Goal: Information Seeking & Learning: Learn about a topic

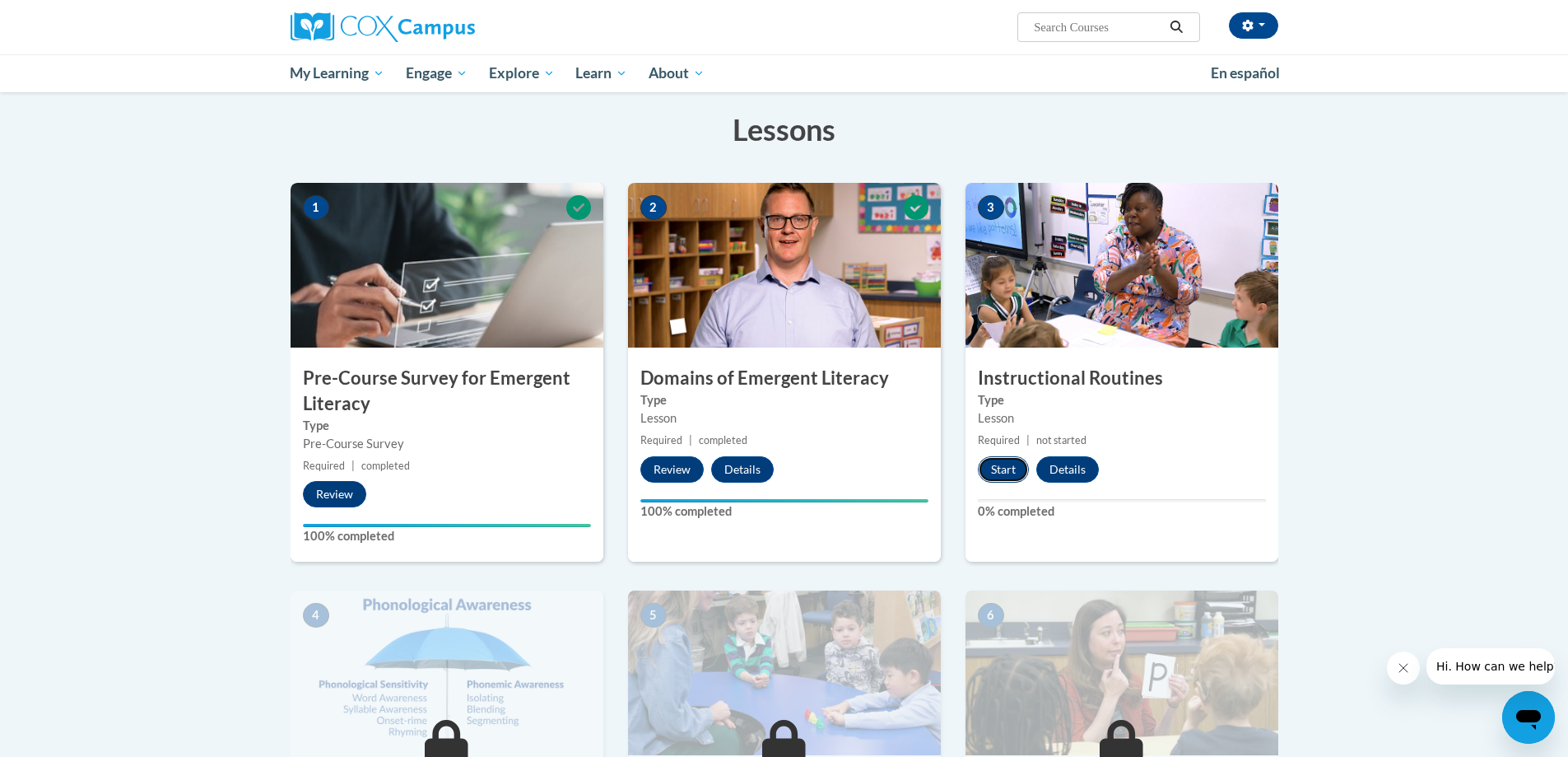
click at [1010, 474] on button "Start" at bounding box center [1004, 469] width 51 height 27
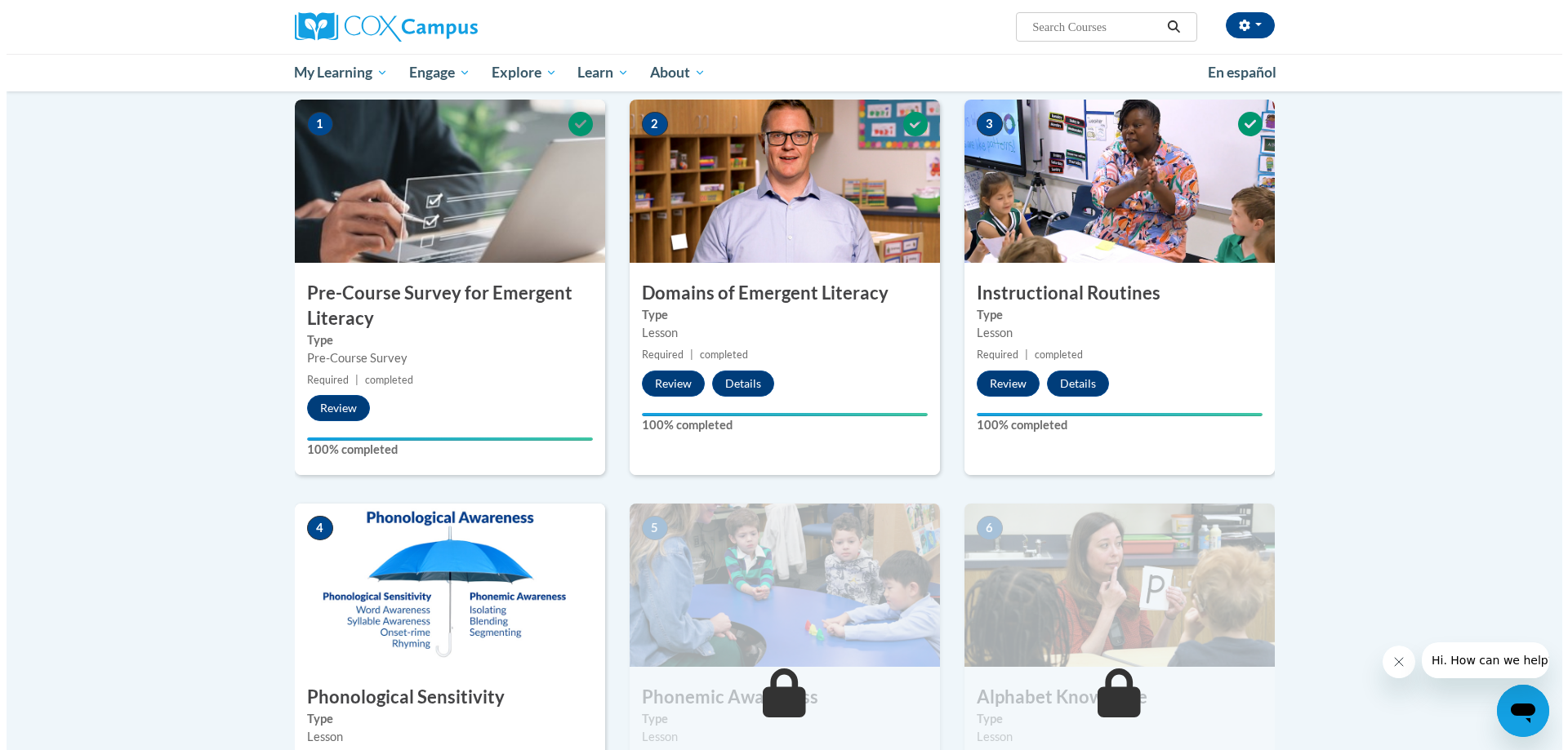
scroll to position [571, 0]
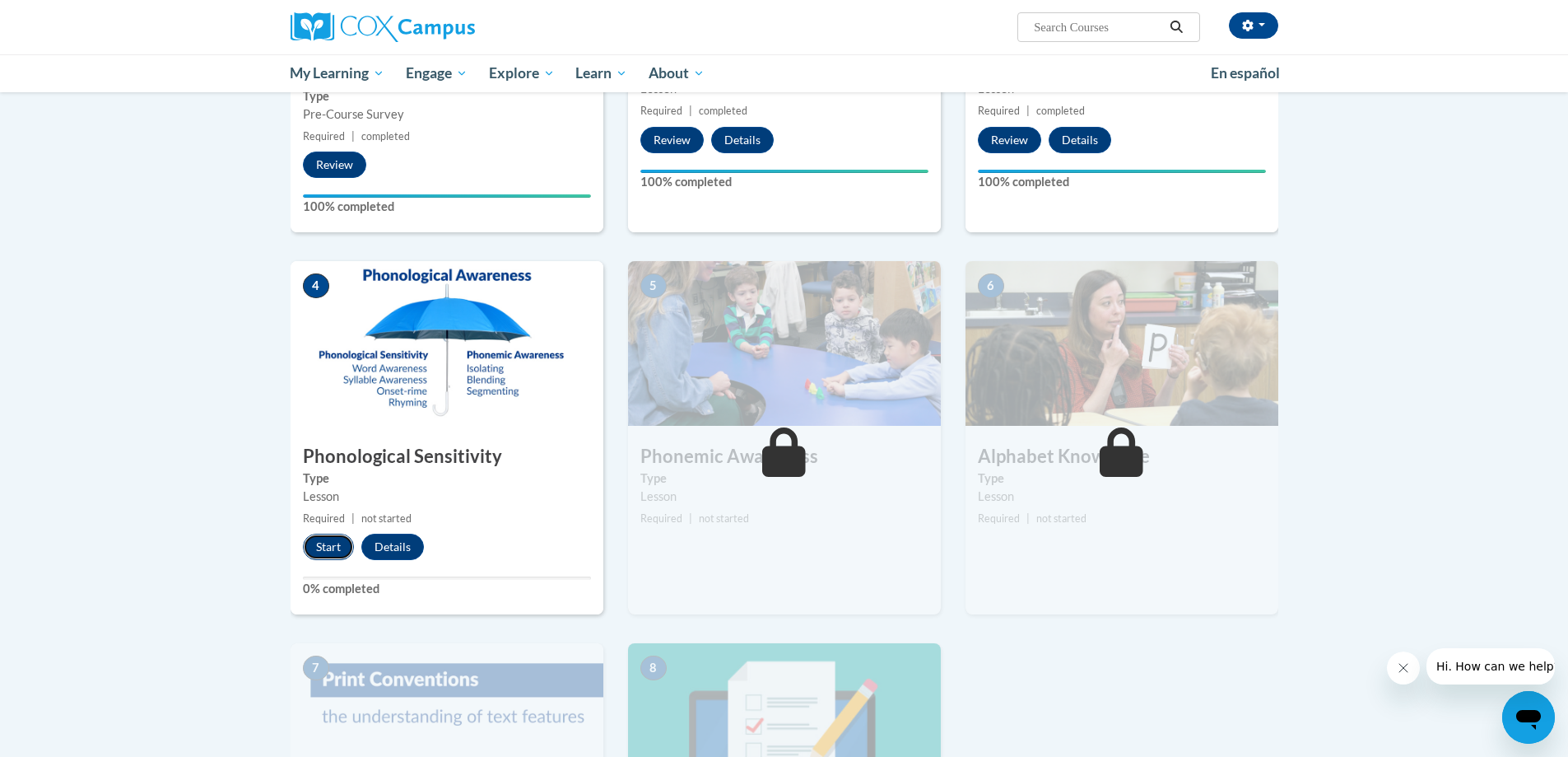
click at [336, 546] on button "Start" at bounding box center [329, 547] width 51 height 27
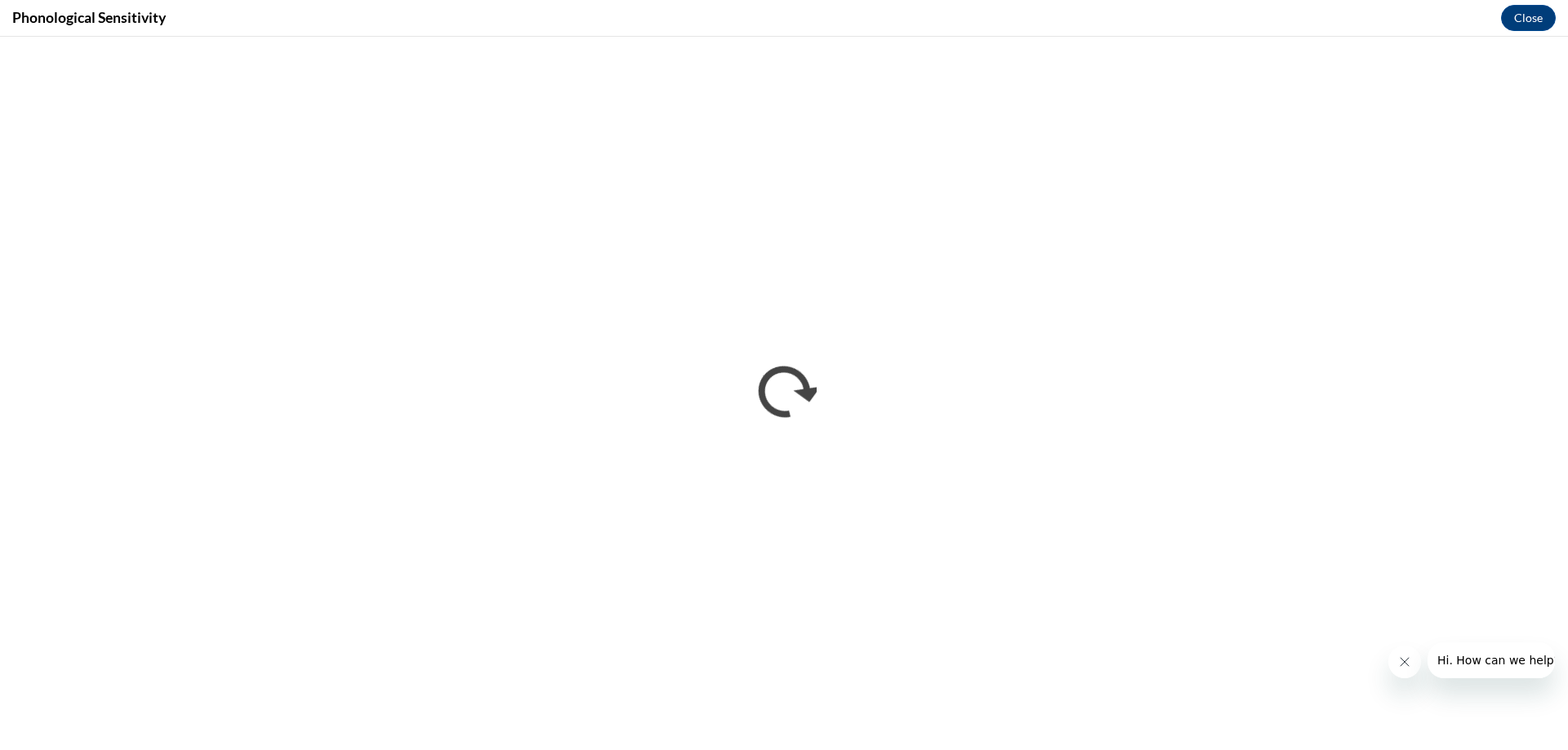
scroll to position [0, 0]
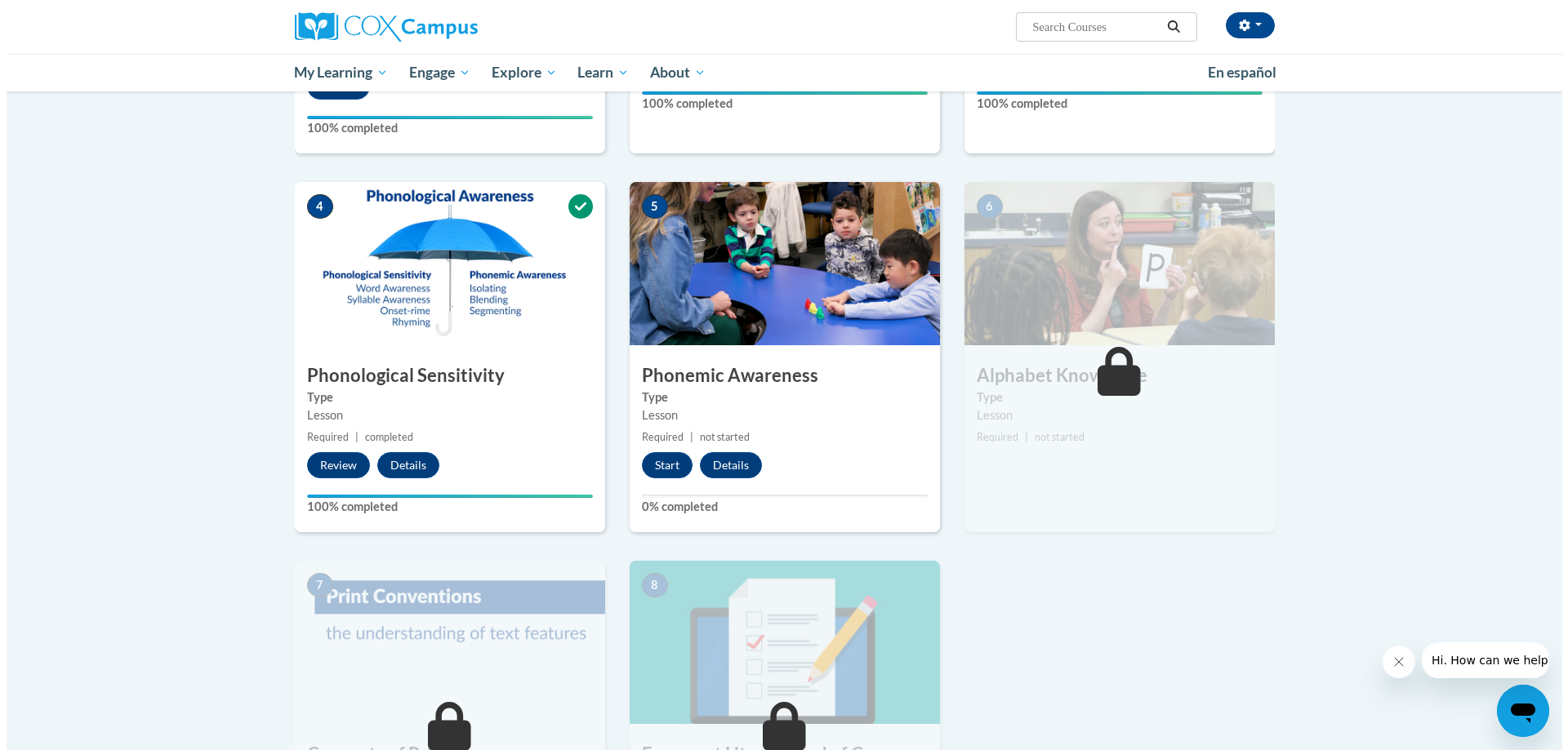
scroll to position [653, 0]
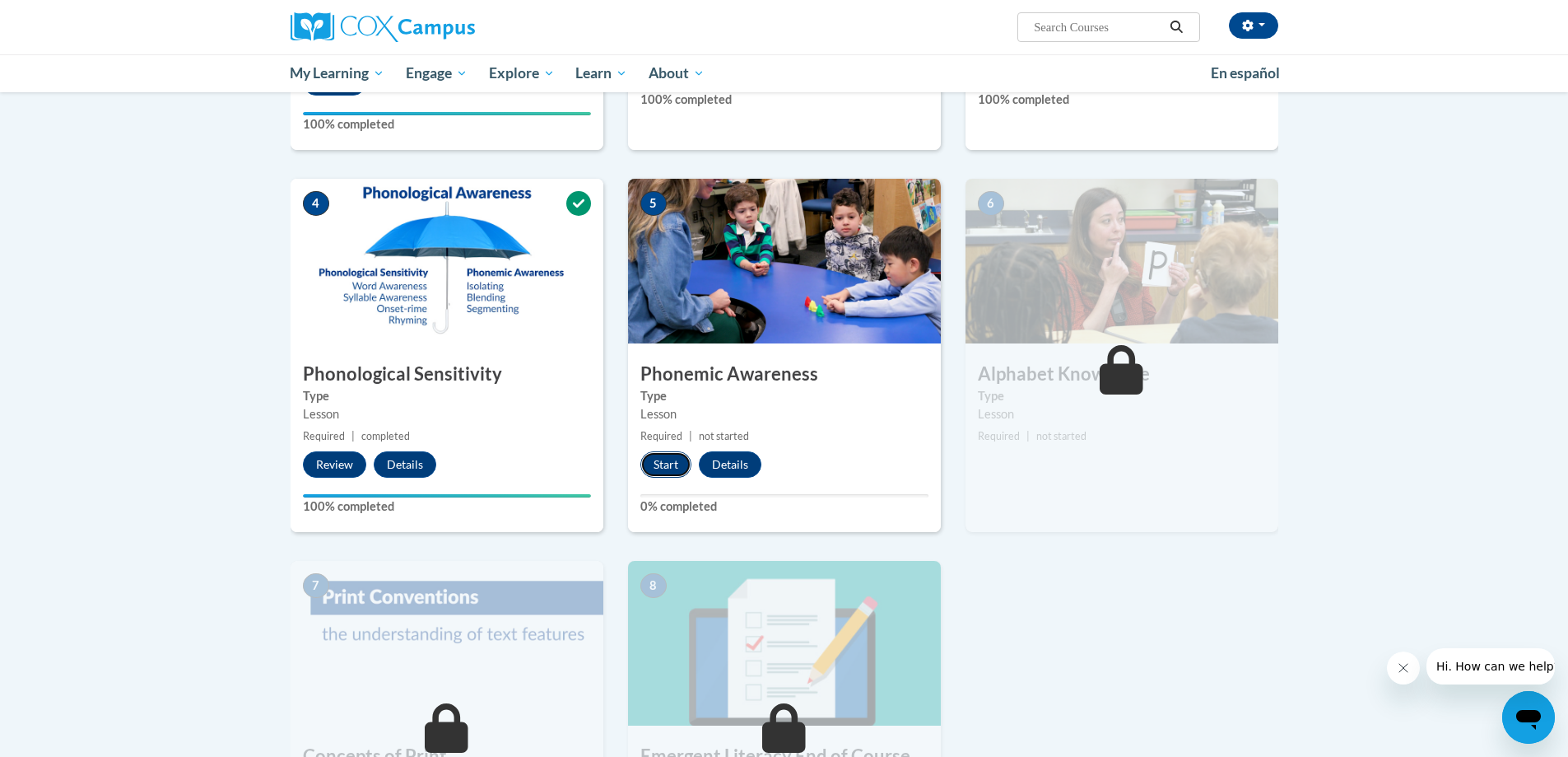
click at [652, 462] on button "Start" at bounding box center [666, 464] width 51 height 27
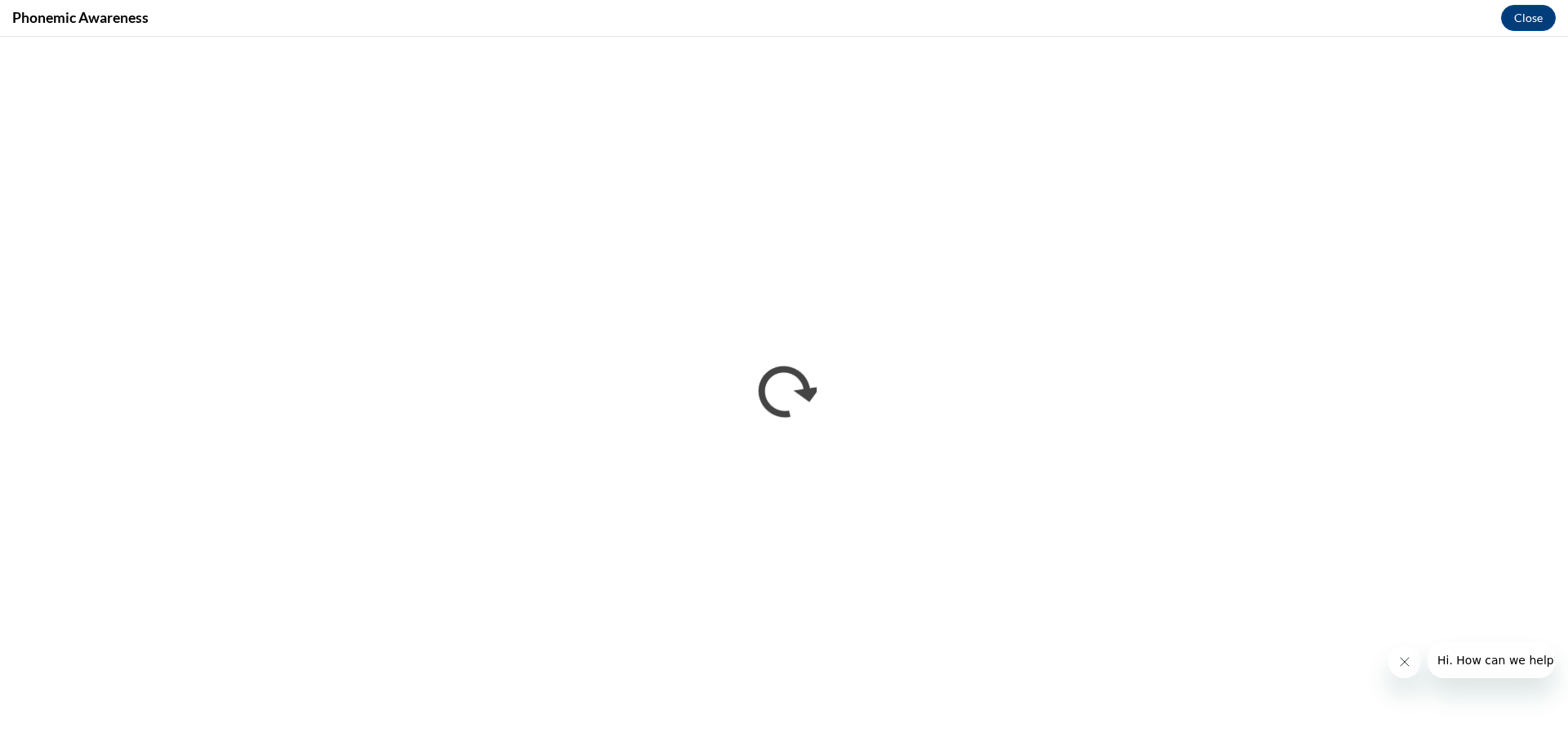
scroll to position [0, 0]
